Goal: Navigation & Orientation: Go to known website

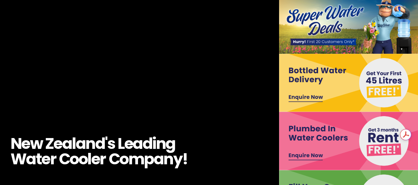
click at [384, 82] on img at bounding box center [349, 83] width 140 height 58
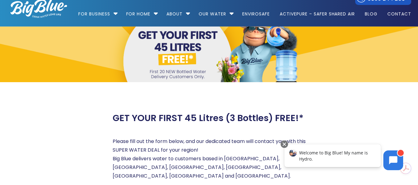
scroll to position [7, 0]
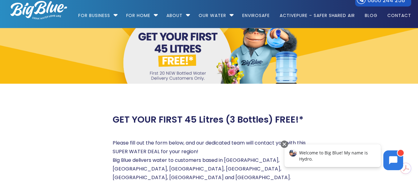
click at [32, 13] on img at bounding box center [39, 10] width 57 height 19
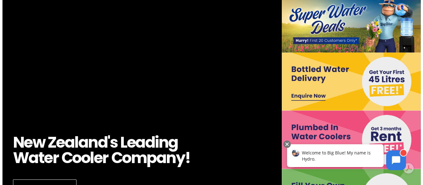
scroll to position [138, 0]
